Goal: Task Accomplishment & Management: Use online tool/utility

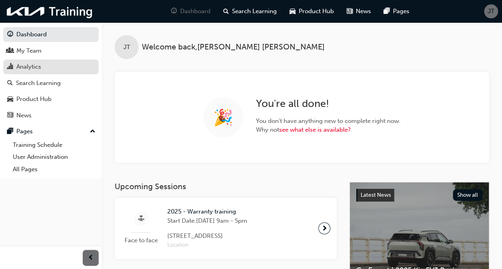
click at [44, 64] on div "Analytics" at bounding box center [50, 67] width 87 height 10
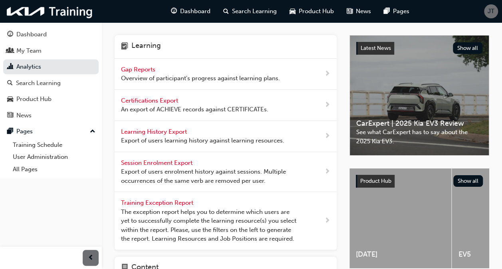
click at [140, 70] on span "Gap Reports" at bounding box center [139, 69] width 36 height 7
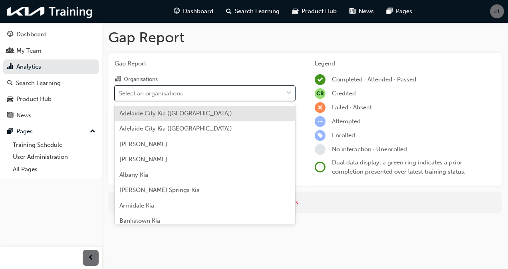
click at [166, 92] on div "Select an organisations" at bounding box center [151, 93] width 64 height 9
click at [120, 92] on input "Organisations option [GEOGRAPHIC_DATA] ([GEOGRAPHIC_DATA]) focused, 1 of 156. 1…" at bounding box center [119, 92] width 1 height 7
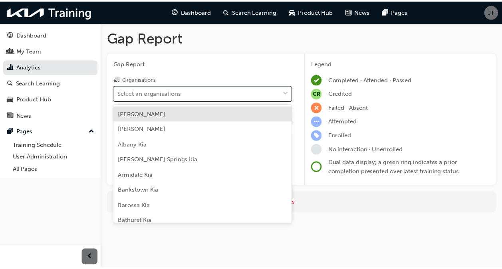
scroll to position [40, 0]
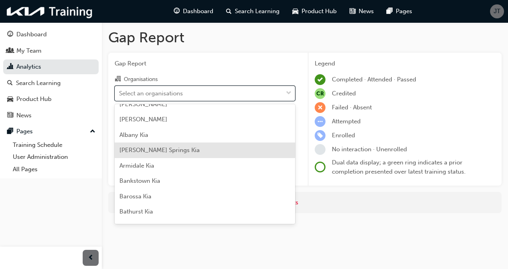
click at [157, 147] on span "[PERSON_NAME] Springs Kia" at bounding box center [159, 149] width 80 height 7
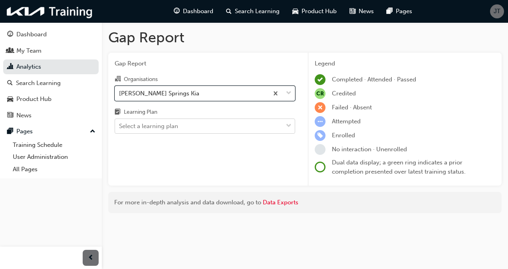
click at [182, 124] on div "Select a learning plan" at bounding box center [199, 126] width 168 height 14
click at [120, 124] on input "Learning Plan Select a learning plan" at bounding box center [119, 126] width 1 height 7
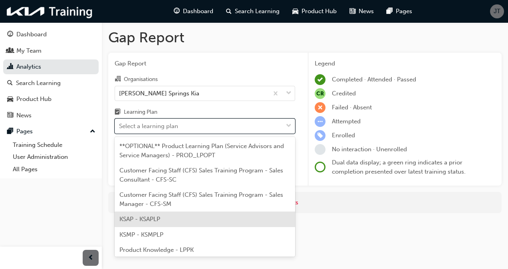
click at [171, 218] on div "KSAP - KSAPLP" at bounding box center [205, 220] width 180 height 16
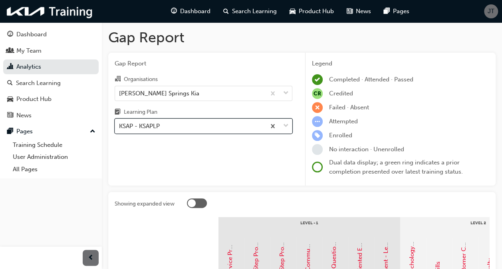
click at [287, 129] on span "down-icon" at bounding box center [286, 126] width 6 height 10
click at [120, 129] on input "Learning Plan option KSAP - KSAPLP, selected. 0 results available. Select is fo…" at bounding box center [119, 126] width 1 height 7
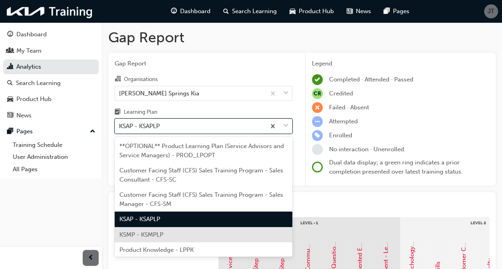
click at [174, 234] on div "KSMP - KSMPLP" at bounding box center [204, 235] width 178 height 16
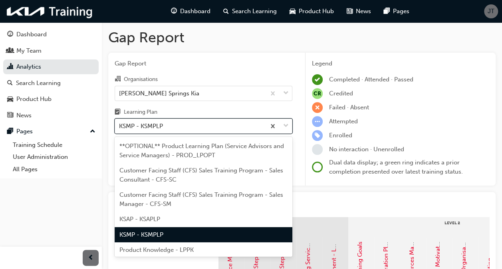
click at [288, 127] on span "down-icon" at bounding box center [286, 126] width 6 height 10
click at [120, 127] on input "Learning Plan option KSMP - KSMPLP, selected. option KSMP - KSMPLP focused, 5 o…" at bounding box center [119, 126] width 1 height 7
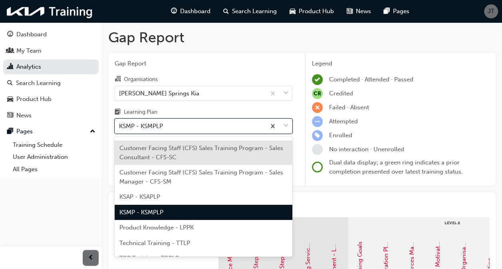
scroll to position [49, 0]
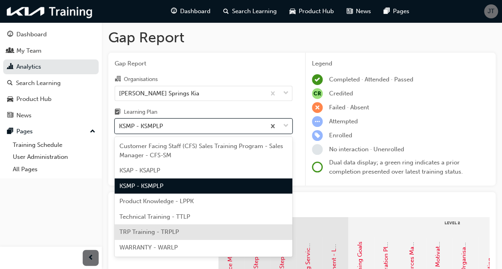
click at [177, 227] on div "TRP Training - TRPLP" at bounding box center [204, 232] width 178 height 16
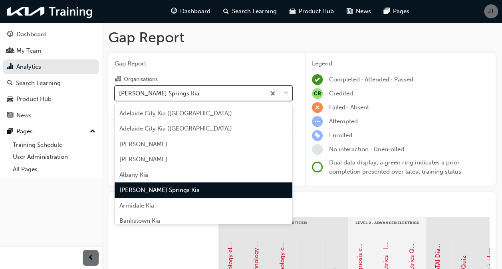
click at [283, 94] on div at bounding box center [278, 93] width 26 height 14
click at [120, 94] on input "Organisations option [PERSON_NAME] Springs Kia, selected. option [PERSON_NAME] …" at bounding box center [119, 92] width 1 height 7
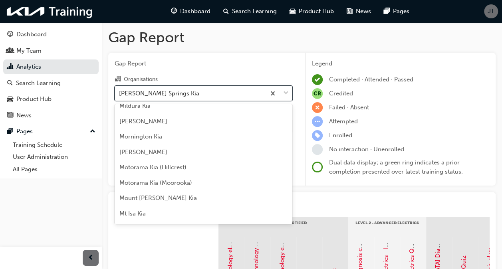
scroll to position [1357, 0]
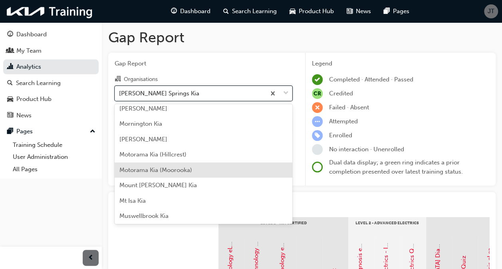
click at [190, 168] on span "Motorama Kia (Moorooka)" at bounding box center [155, 169] width 73 height 7
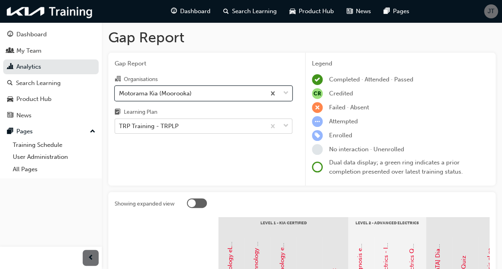
click at [289, 125] on div at bounding box center [278, 126] width 26 height 14
click at [120, 125] on input "Learning Plan TRP Training - TRPLP" at bounding box center [119, 126] width 1 height 7
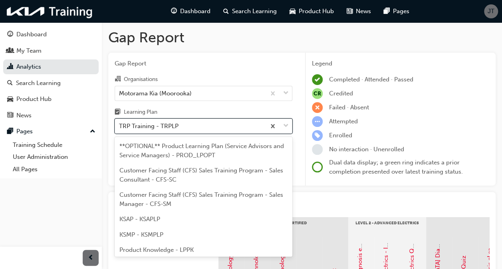
scroll to position [37, 0]
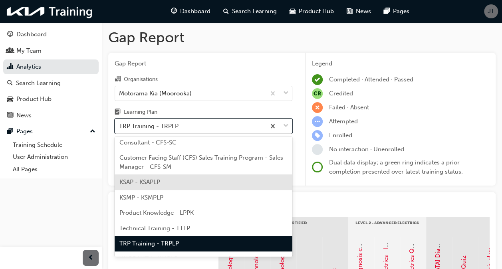
click at [178, 184] on div "KSAP - KSAPLP" at bounding box center [204, 182] width 178 height 16
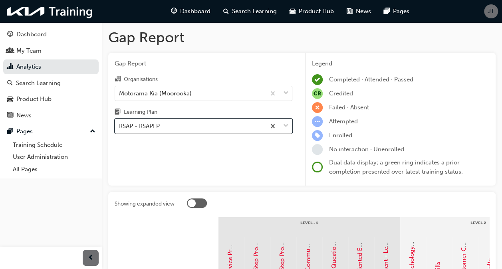
click at [285, 126] on span "down-icon" at bounding box center [286, 126] width 6 height 10
click at [120, 126] on input "Learning Plan option KSAP - KSAPLP, selected. 0 results available. Select is fo…" at bounding box center [119, 126] width 1 height 7
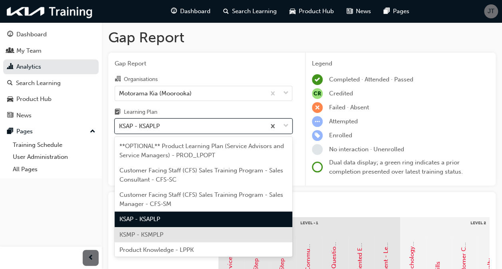
click at [191, 230] on div "KSMP - KSMPLP" at bounding box center [204, 235] width 178 height 16
